Goal: Book appointment/travel/reservation

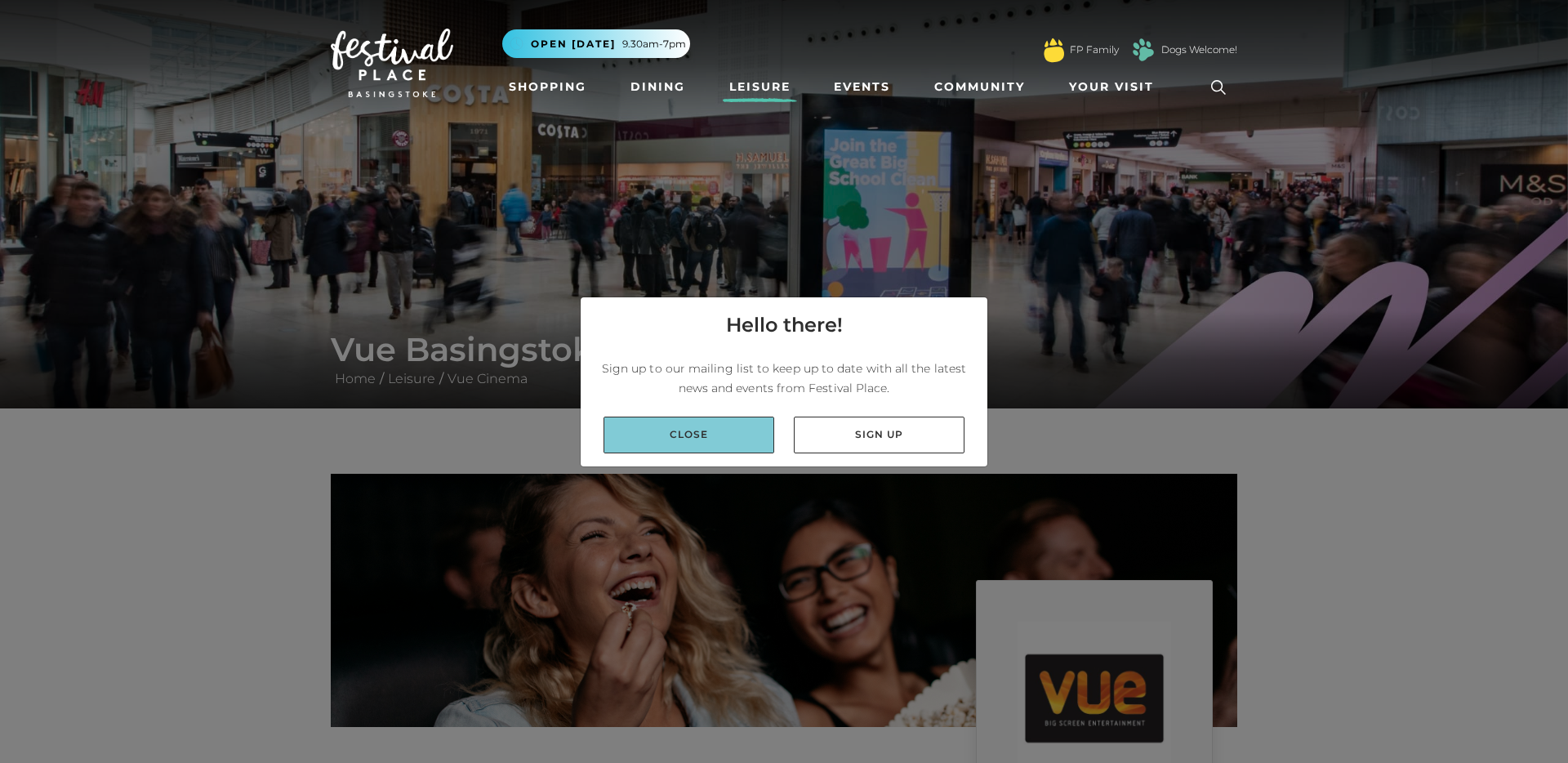
click at [683, 441] on link "Close" at bounding box center [689, 435] width 171 height 37
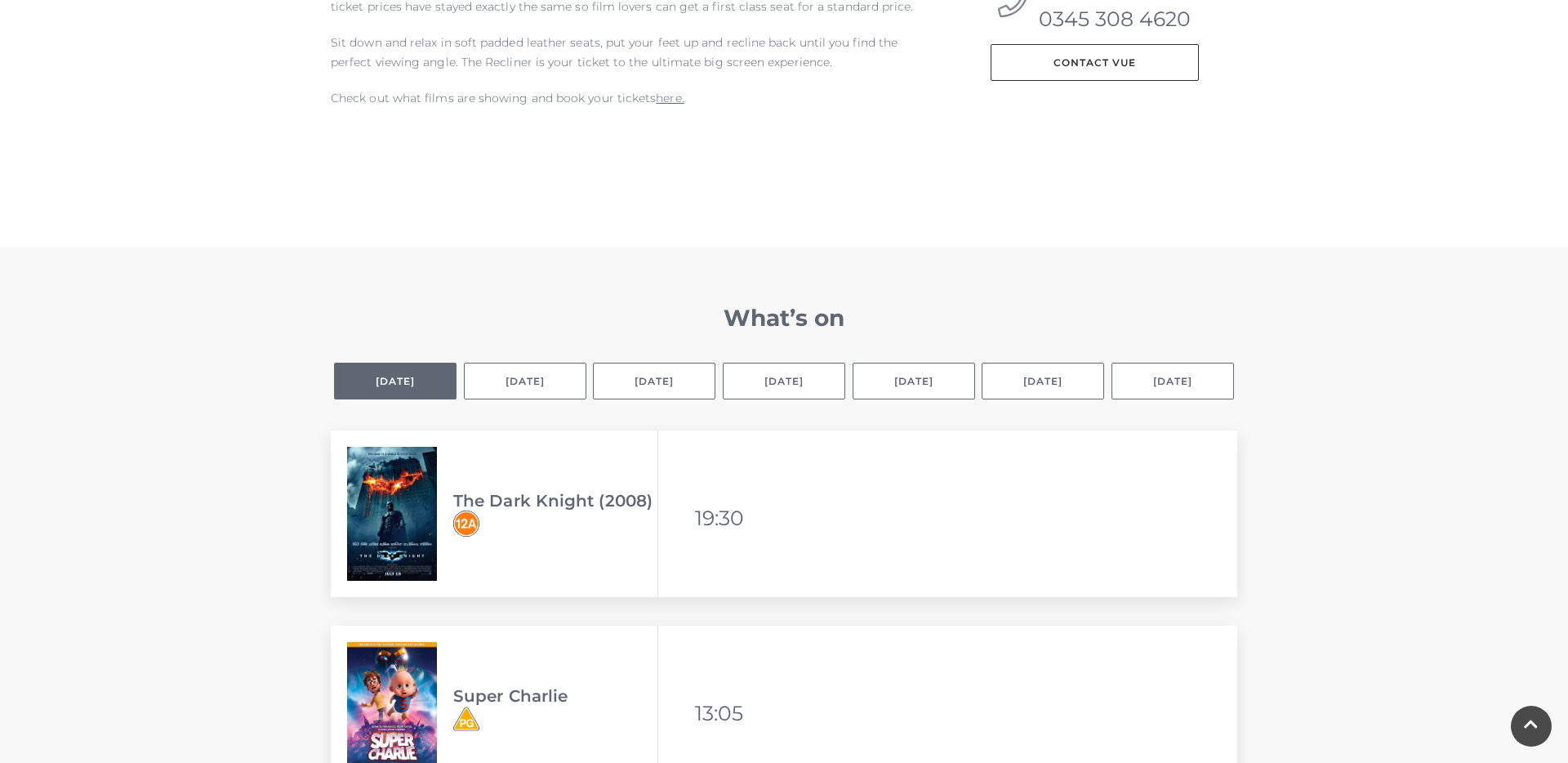
scroll to position [863, 0]
click at [549, 376] on button "[DATE]" at bounding box center [525, 382] width 122 height 37
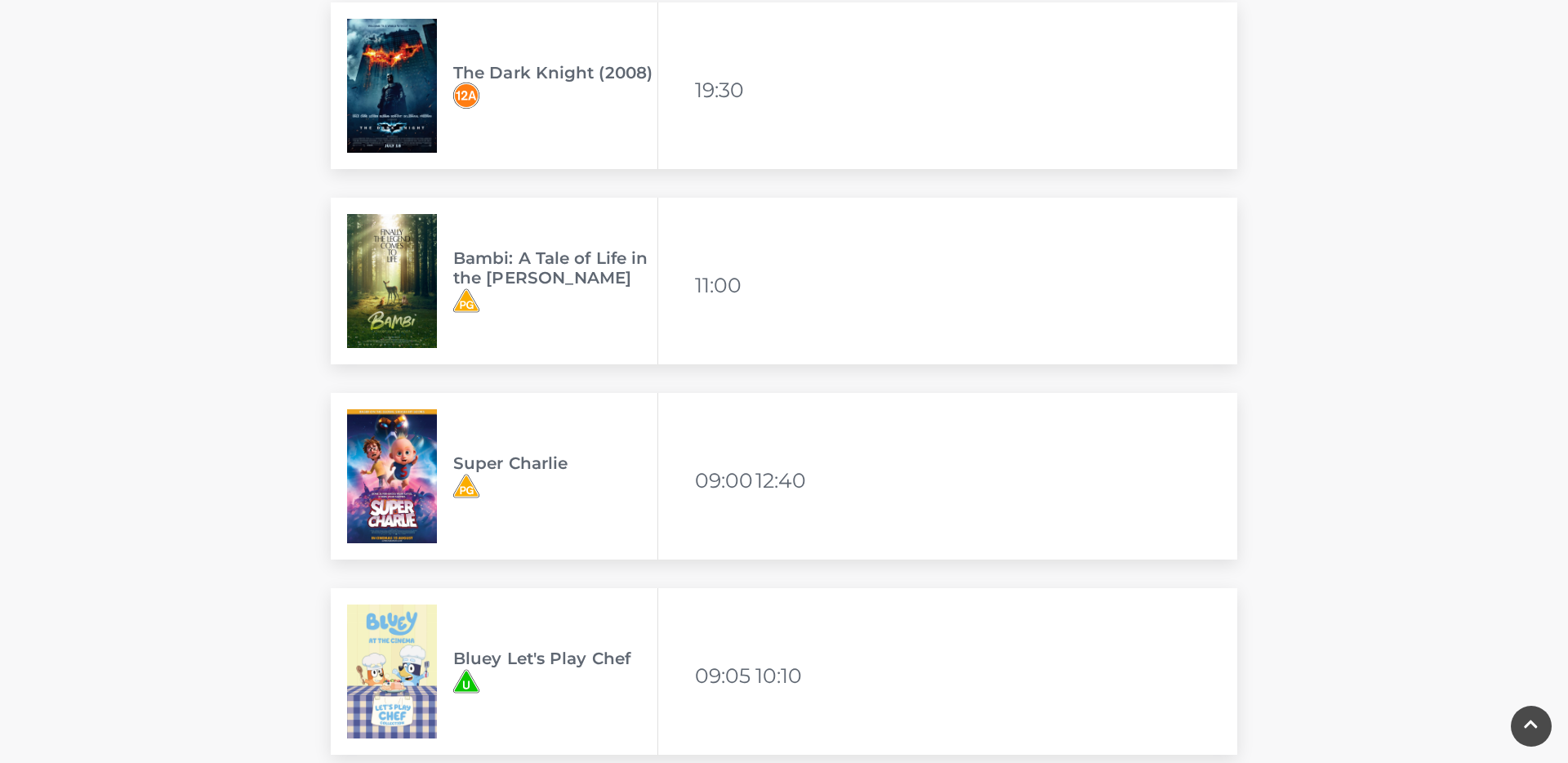
scroll to position [1699, 0]
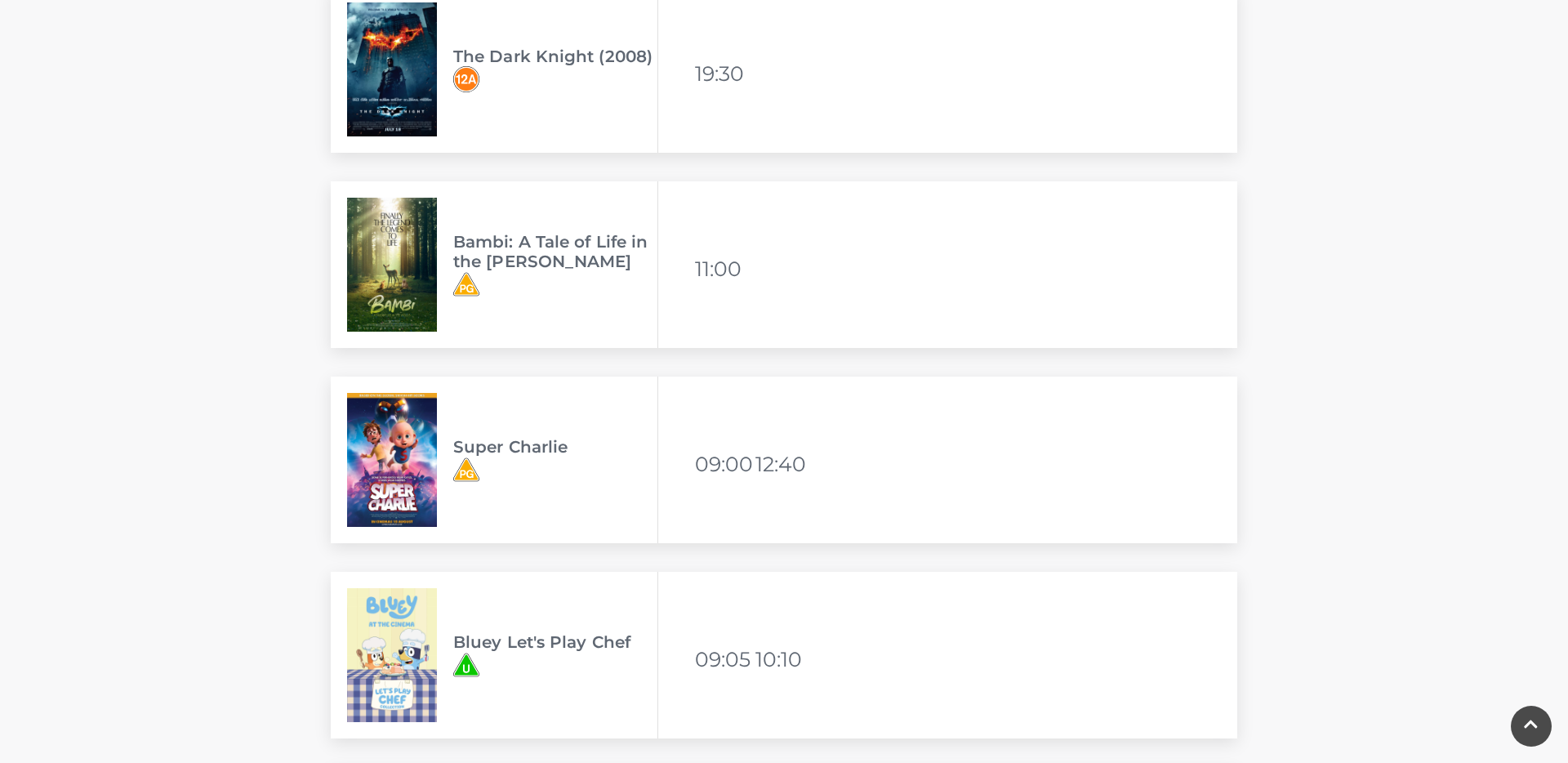
click at [500, 246] on h3 "Bambi: A Tale of Life in the [PERSON_NAME]" at bounding box center [555, 251] width 205 height 39
click at [383, 275] on img at bounding box center [392, 264] width 89 height 134
click at [516, 228] on div "Bambi: A Tale of Life in the [PERSON_NAME]" at bounding box center [494, 265] width 328 height 166
click at [387, 275] on img at bounding box center [392, 264] width 89 height 134
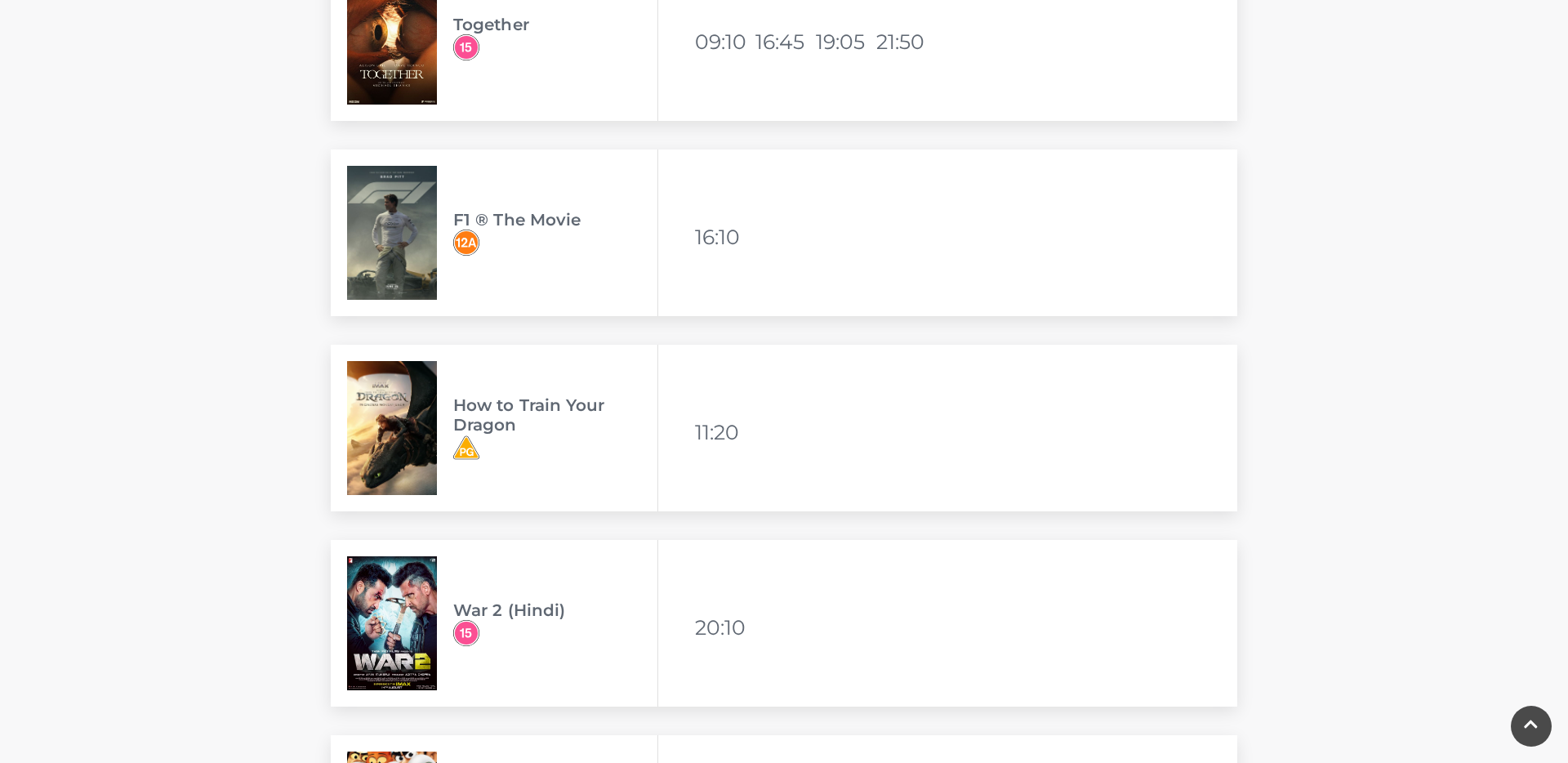
scroll to position [2941, 0]
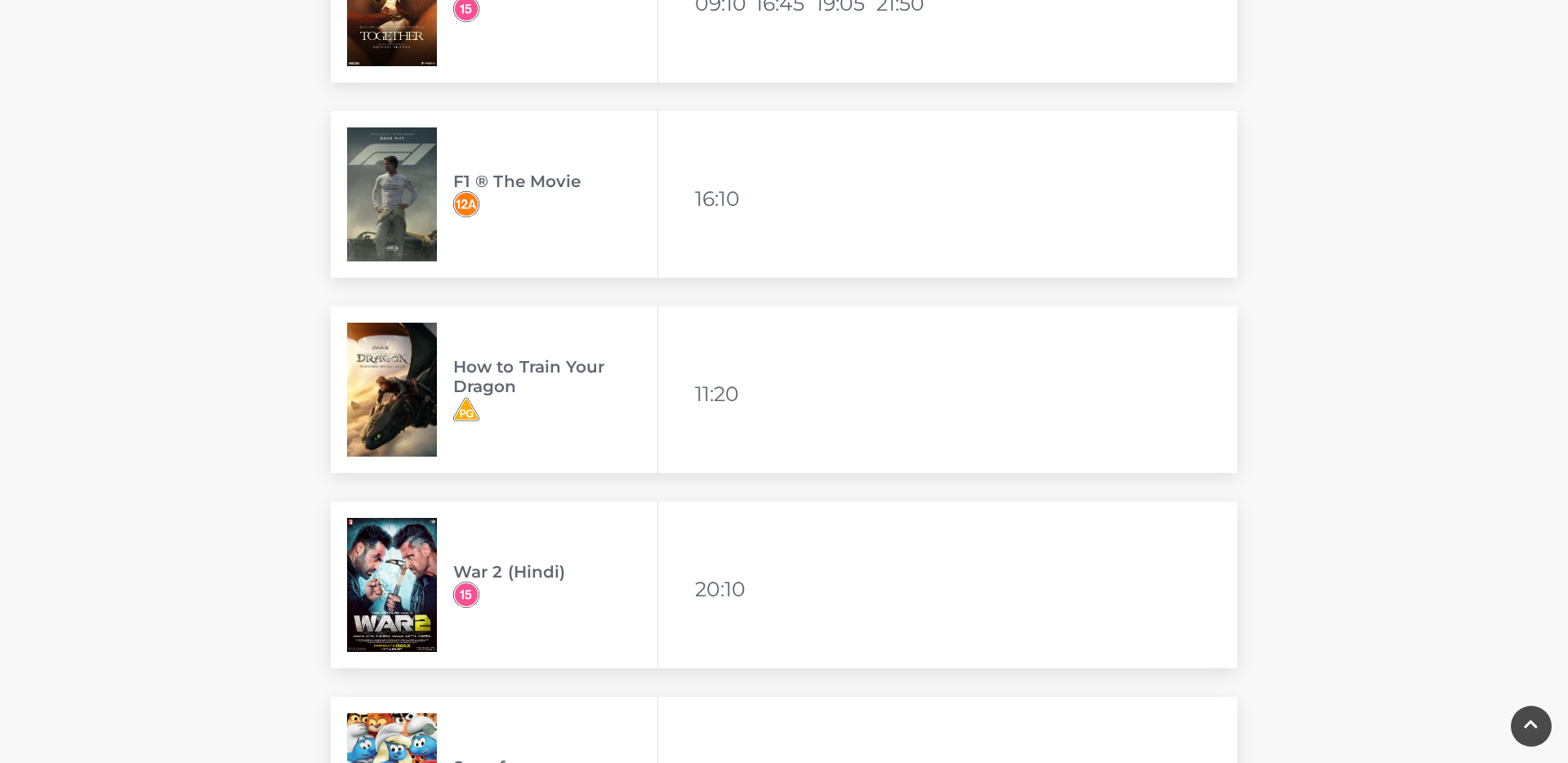
click at [364, 397] on img at bounding box center [392, 389] width 89 height 134
click at [390, 391] on img at bounding box center [392, 389] width 89 height 134
click at [503, 361] on h3 "How to Train Your Dragon" at bounding box center [555, 376] width 205 height 39
click at [483, 376] on h3 "How to Train Your Dragon" at bounding box center [555, 376] width 205 height 39
click at [524, 374] on h3 "How to Train Your Dragon" at bounding box center [555, 376] width 205 height 39
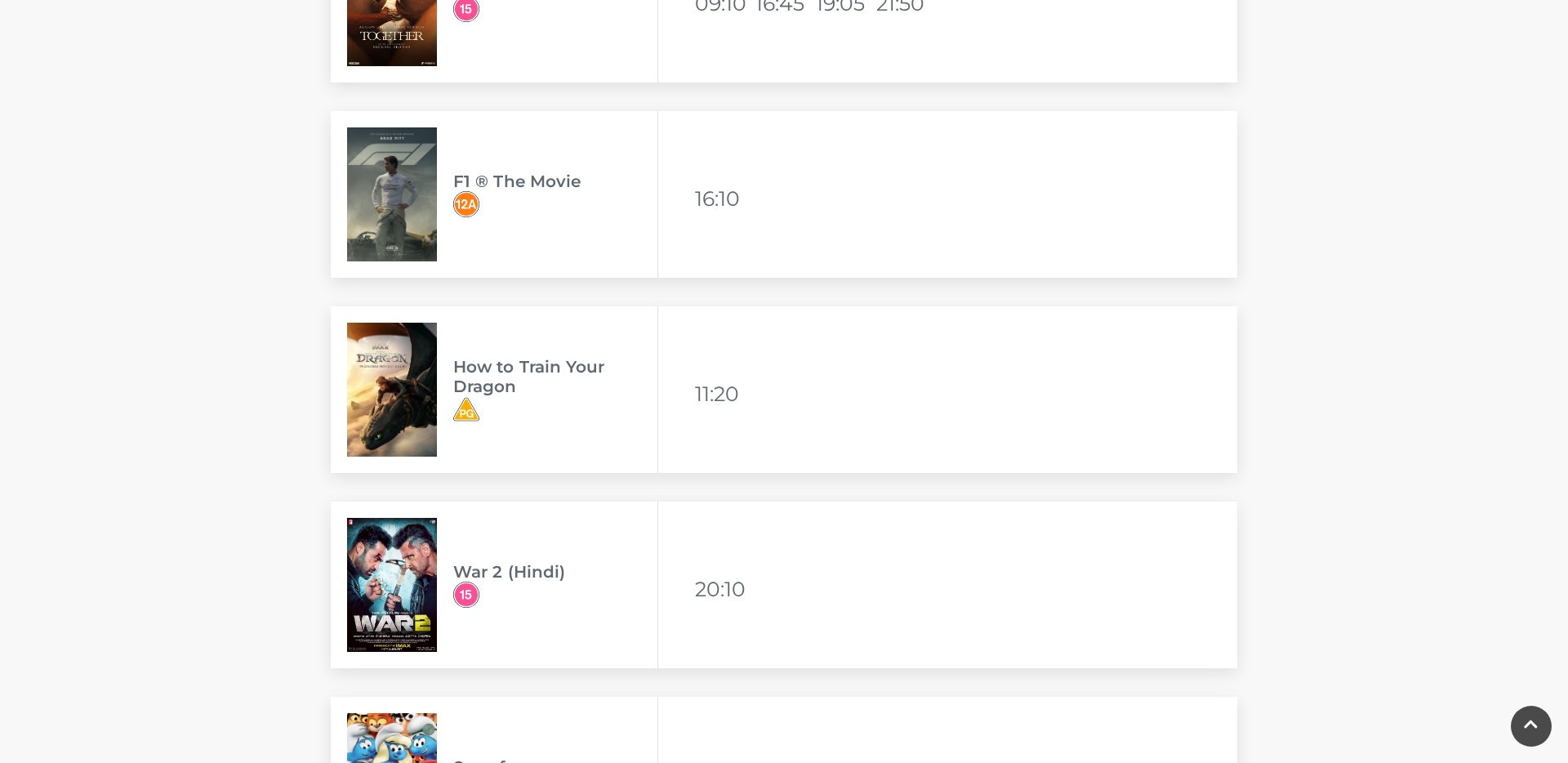
click at [507, 387] on h3 "How to Train Your Dragon" at bounding box center [555, 376] width 205 height 39
click at [397, 384] on img at bounding box center [392, 389] width 89 height 134
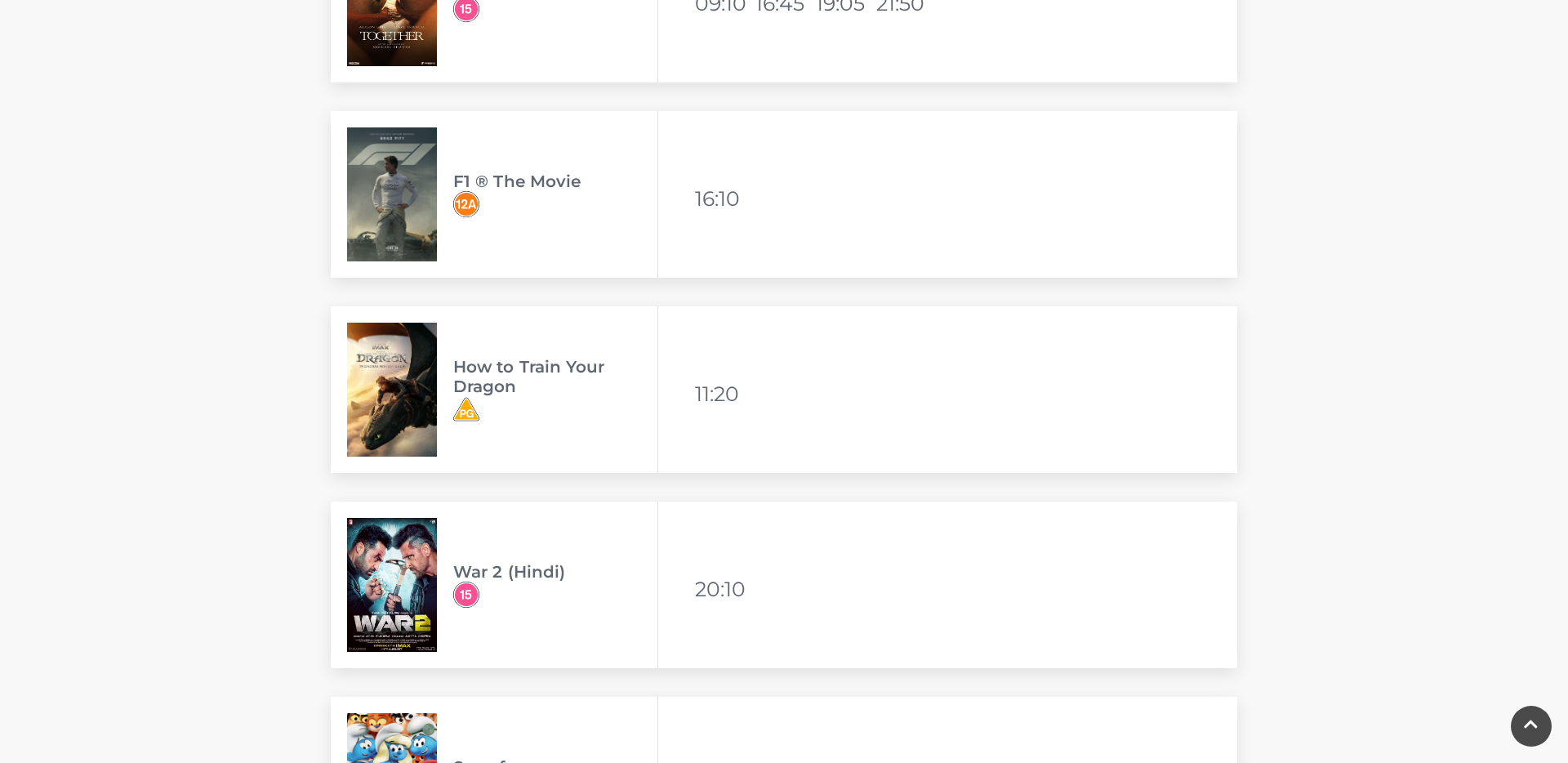
click at [397, 384] on img at bounding box center [392, 389] width 89 height 134
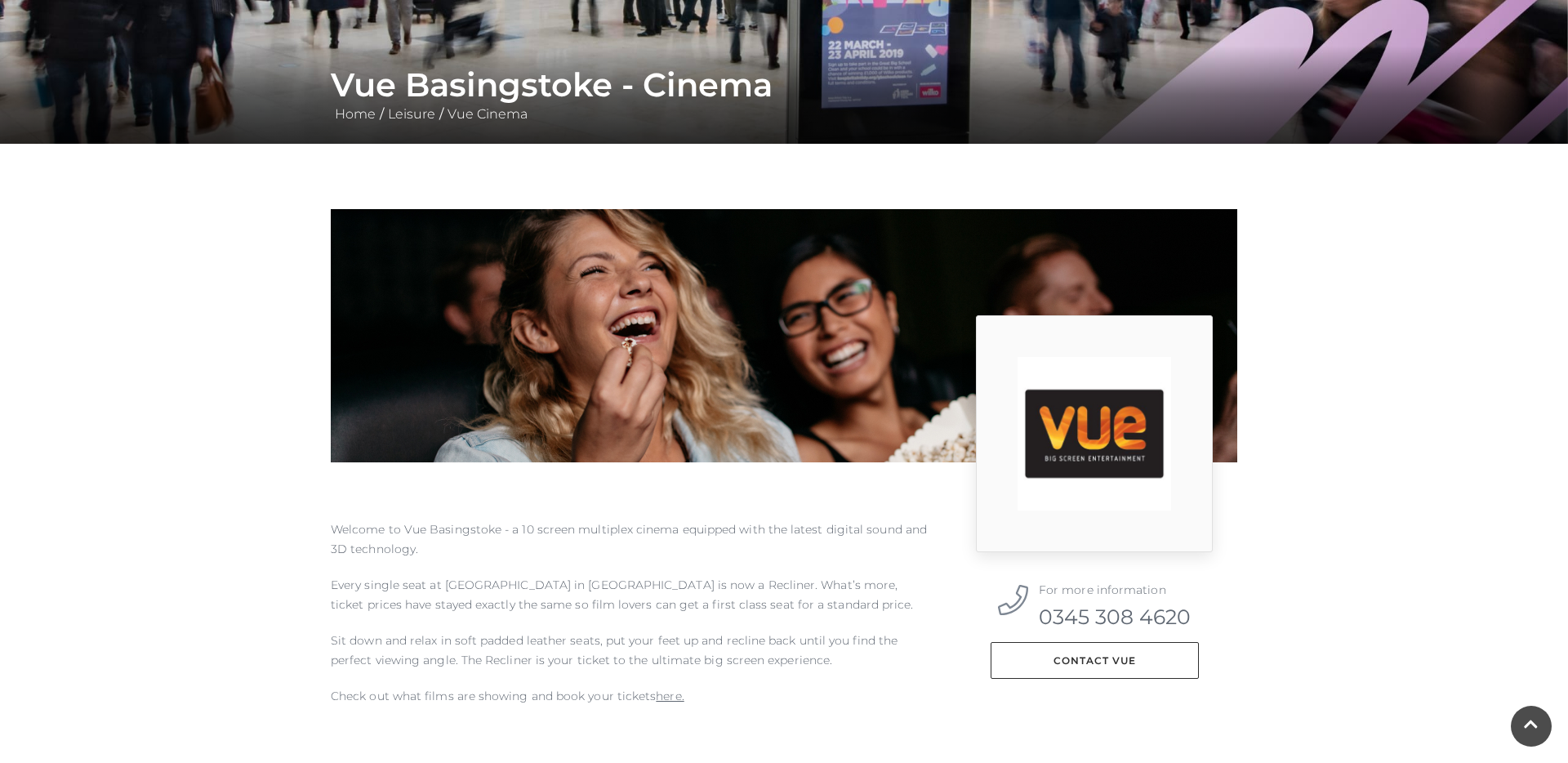
scroll to position [275, 0]
